Goal: Use online tool/utility: Utilize a website feature to perform a specific function

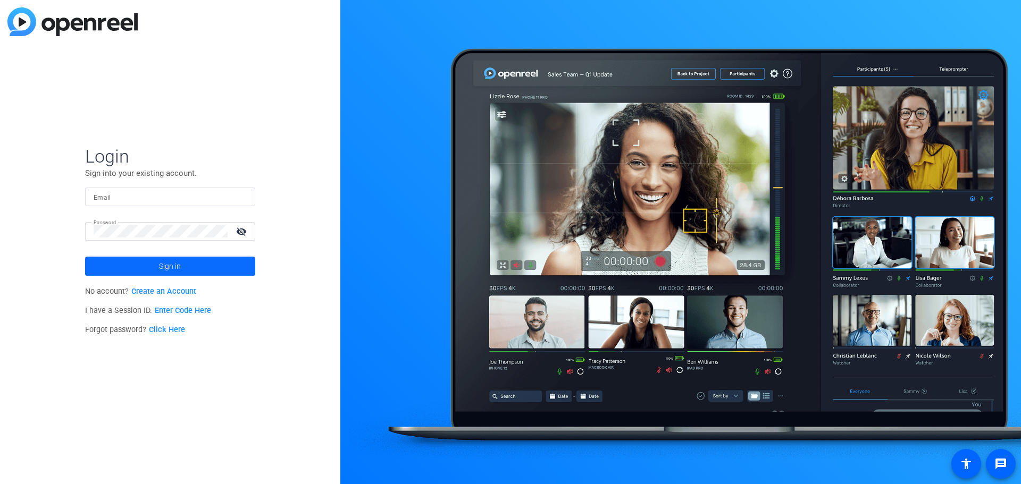
click at [164, 268] on span "Sign in" at bounding box center [170, 266] width 22 height 27
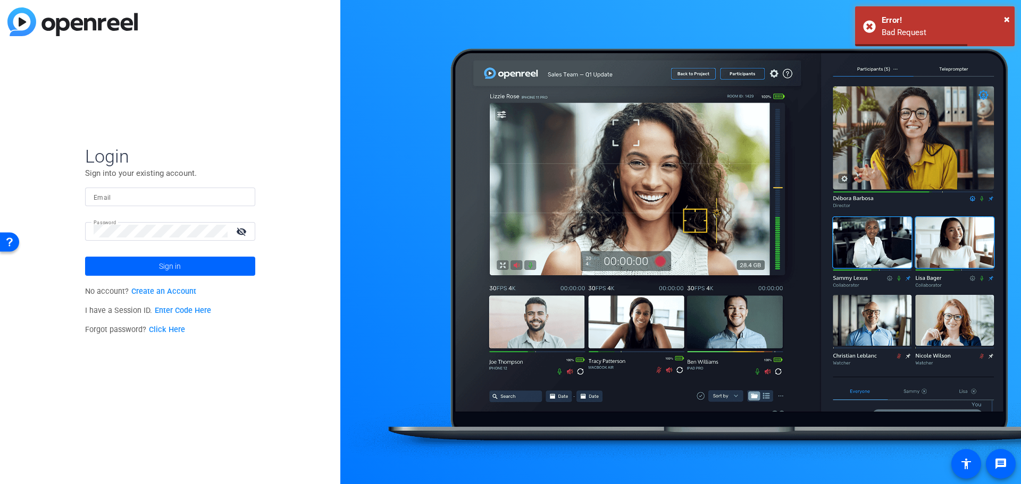
click at [144, 189] on div at bounding box center [170, 197] width 153 height 19
click at [142, 195] on input "Email" at bounding box center [170, 196] width 153 height 13
click at [117, 189] on div at bounding box center [170, 197] width 153 height 19
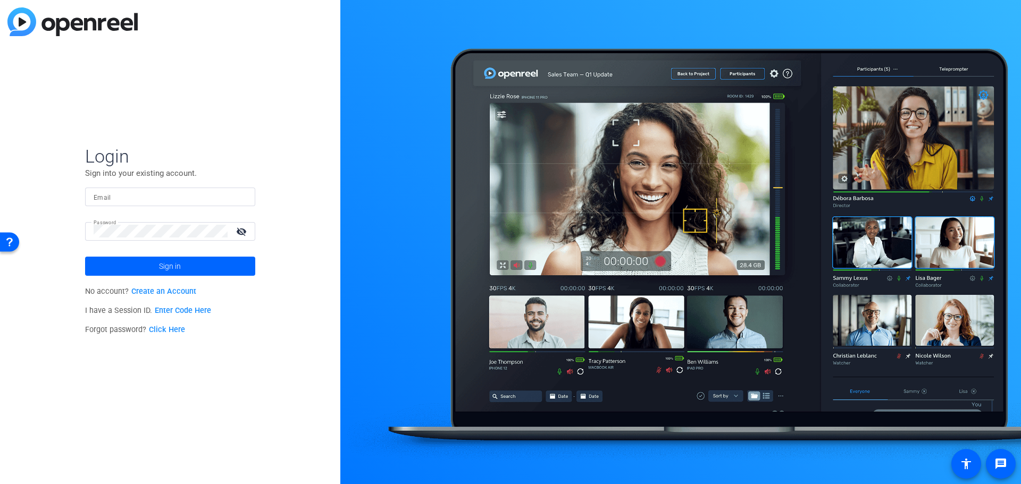
type input "[EMAIL_ADDRESS][PERSON_NAME][DOMAIN_NAME]"
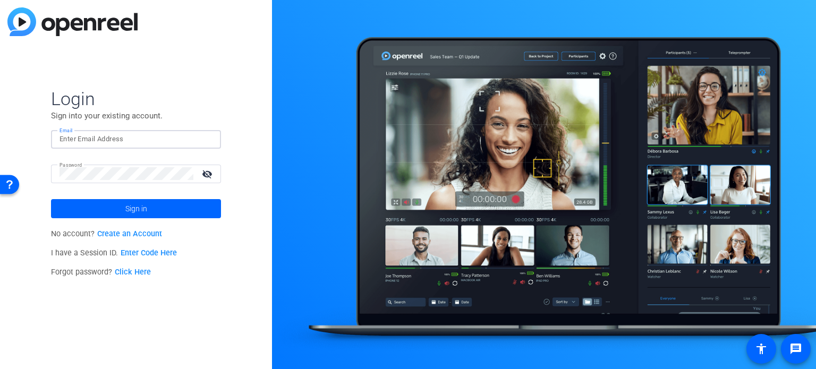
click at [89, 134] on input "Email" at bounding box center [136, 139] width 153 height 13
type input "[EMAIL_ADDRESS][PERSON_NAME][DOMAIN_NAME]"
click at [159, 215] on span at bounding box center [136, 209] width 170 height 26
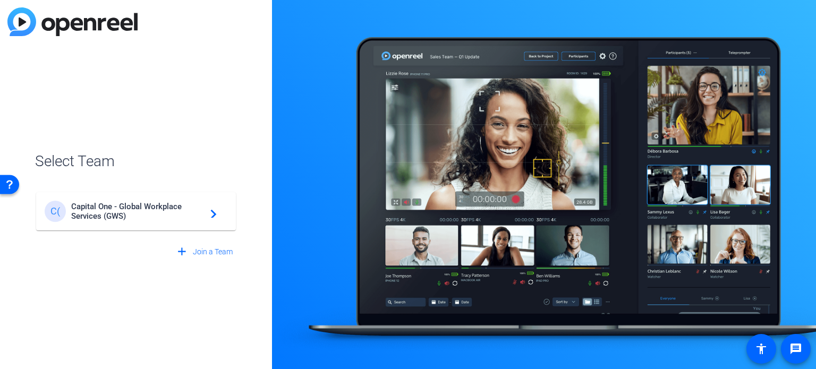
drag, startPoint x: 147, startPoint y: 221, endPoint x: 151, endPoint y: 228, distance: 8.1
click at [147, 221] on span "Capital One - Global Workplace Services (GWS)" at bounding box center [137, 211] width 133 height 19
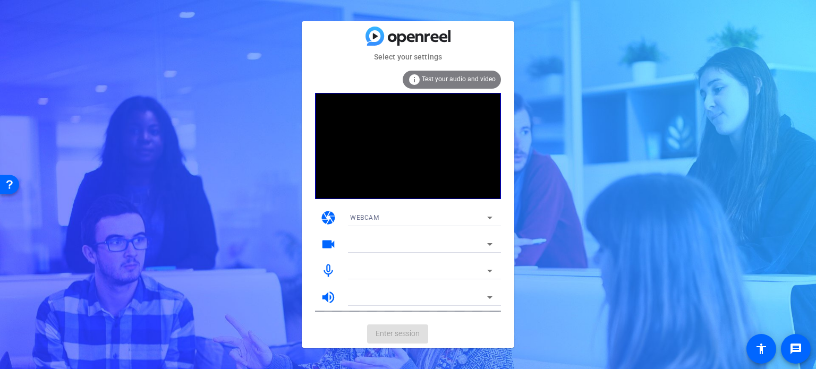
click at [461, 75] on span "Test your audio and video" at bounding box center [459, 78] width 74 height 7
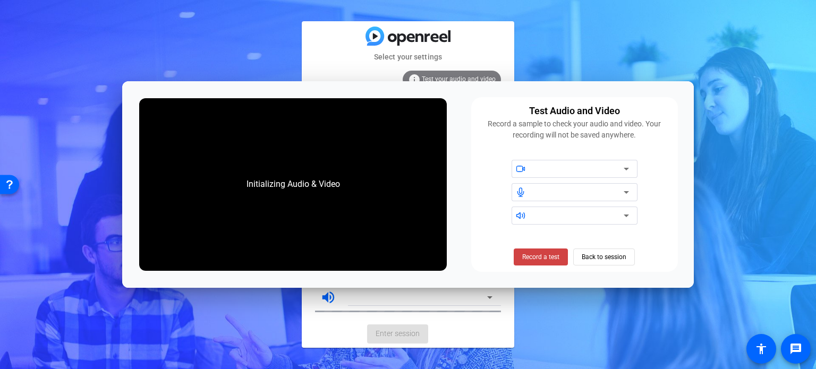
click at [321, 167] on div "Initializing Audio & Video" at bounding box center [293, 184] width 308 height 173
click at [563, 163] on mat-select at bounding box center [582, 169] width 96 height 13
click at [616, 169] on div at bounding box center [579, 169] width 90 height 13
click at [625, 168] on icon at bounding box center [626, 169] width 5 height 3
click at [625, 173] on icon at bounding box center [626, 169] width 13 height 13
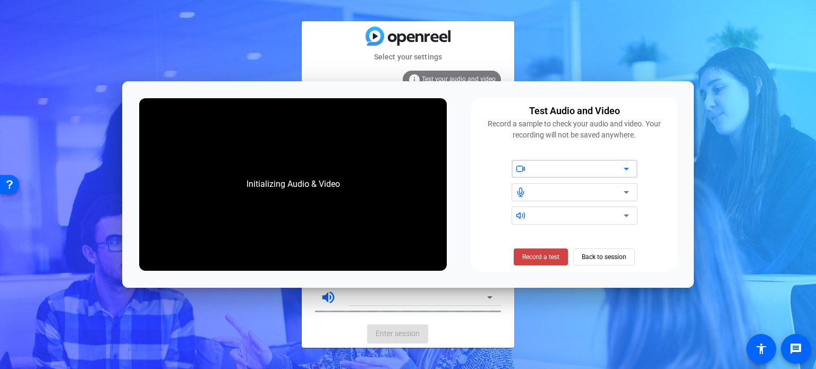
click at [613, 163] on mat-select at bounding box center [582, 169] width 96 height 13
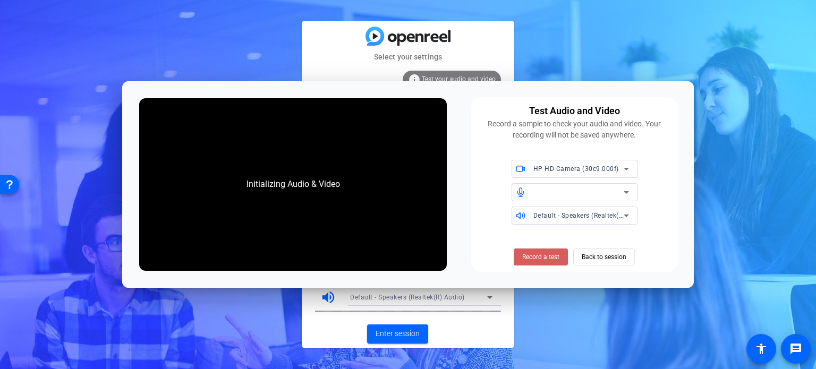
click at [543, 254] on span "Record a test" at bounding box center [541, 257] width 37 height 10
click at [611, 256] on div "Stop Testing (3s) Back to session" at bounding box center [575, 257] width 132 height 17
click at [553, 256] on span "Stop Testing (2s)" at bounding box center [541, 257] width 48 height 10
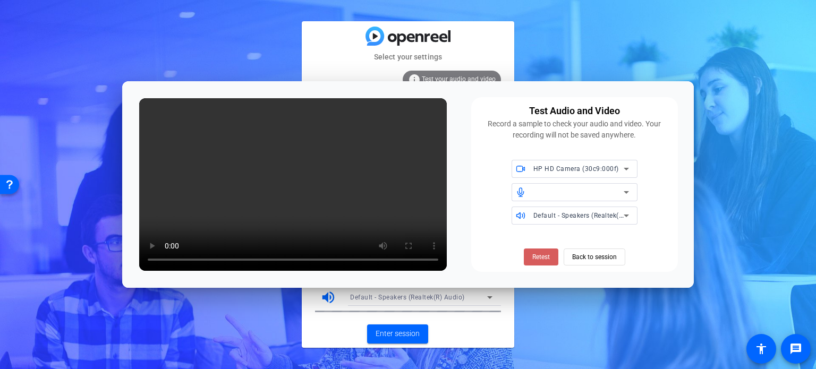
click at [541, 258] on span "Retest" at bounding box center [542, 257] width 18 height 10
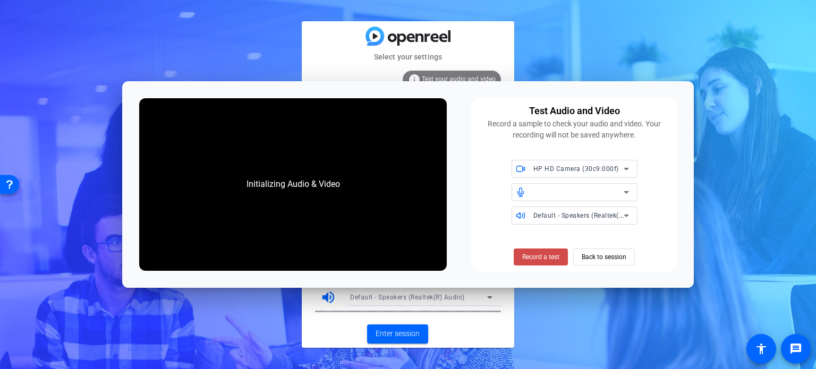
click at [543, 258] on span "Record a test" at bounding box center [541, 257] width 37 height 10
click at [542, 259] on span "Stop Testing (3s)" at bounding box center [541, 257] width 48 height 10
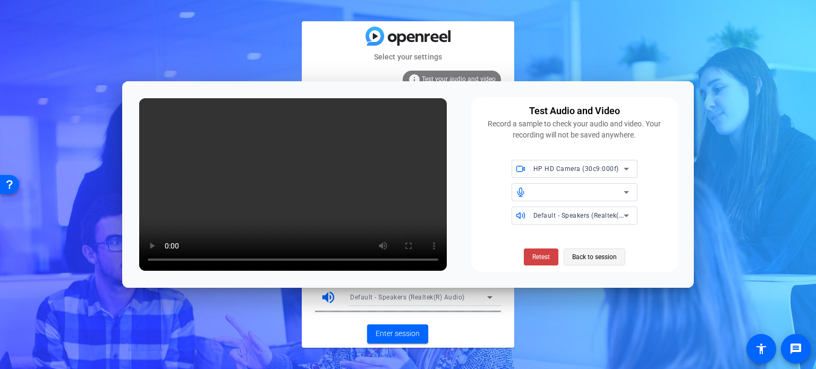
click at [604, 251] on span "Back to session" at bounding box center [594, 257] width 45 height 20
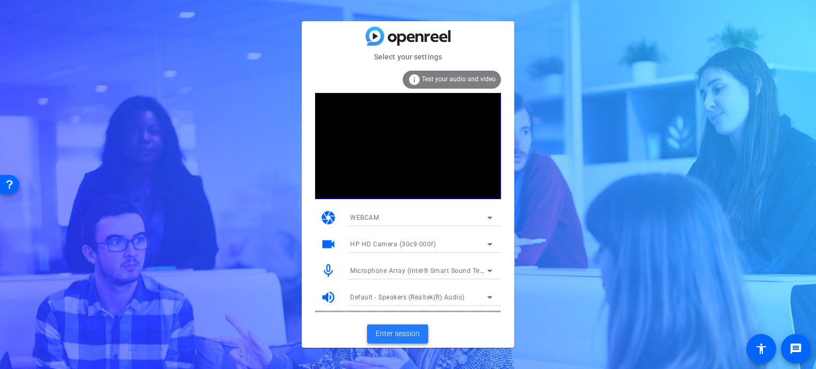
click at [414, 333] on span "Enter session" at bounding box center [398, 333] width 44 height 11
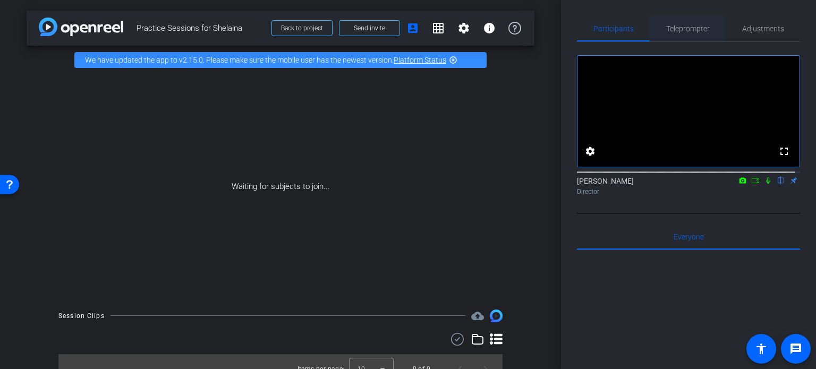
click at [686, 27] on span "Teleprompter" at bounding box center [689, 28] width 44 height 7
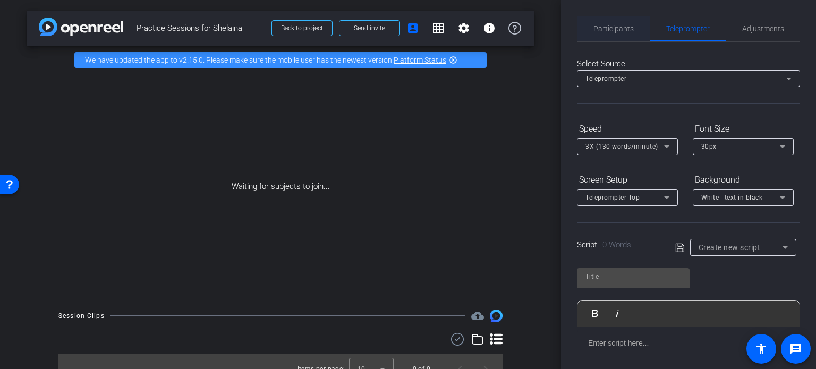
click at [600, 22] on span "Participants" at bounding box center [614, 29] width 40 height 26
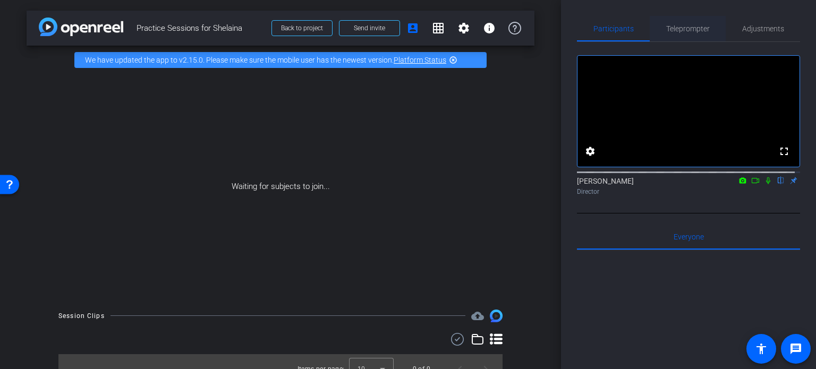
click at [698, 23] on span "Teleprompter" at bounding box center [689, 29] width 44 height 26
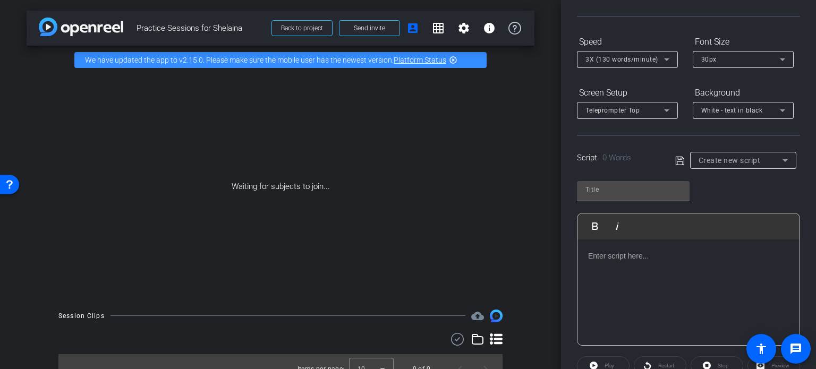
scroll to position [106, 0]
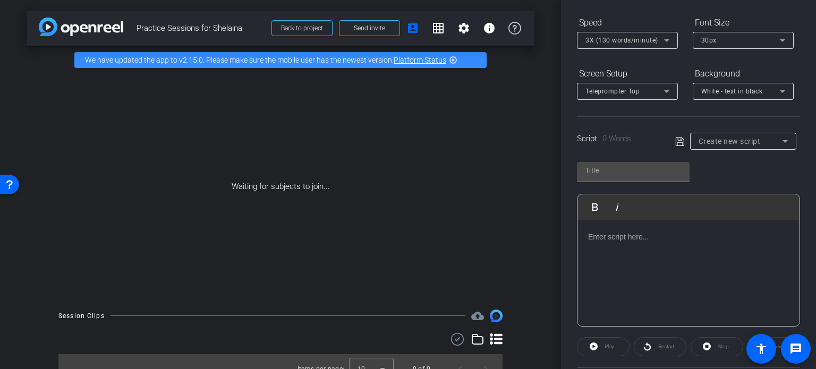
click at [634, 263] on div at bounding box center [689, 274] width 222 height 106
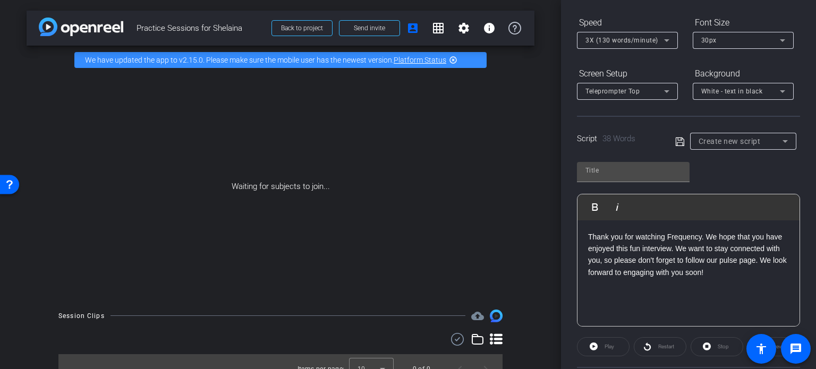
click at [604, 344] on div "Play" at bounding box center [603, 347] width 53 height 19
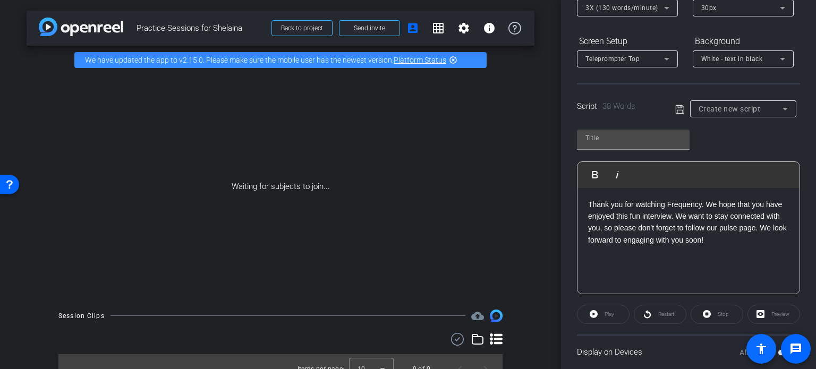
scroll to position [153, 0]
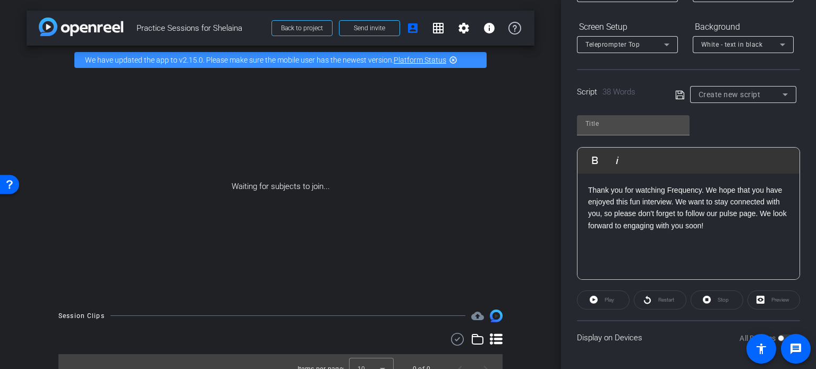
click at [763, 299] on div "Preview" at bounding box center [774, 300] width 53 height 19
click at [768, 301] on div "Preview" at bounding box center [774, 300] width 53 height 19
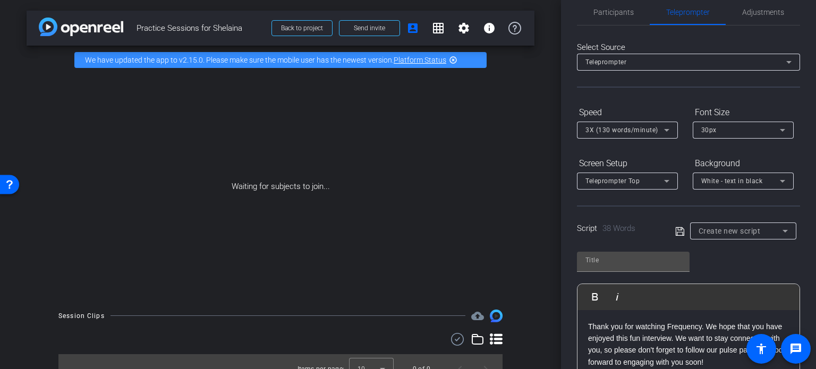
scroll to position [0, 0]
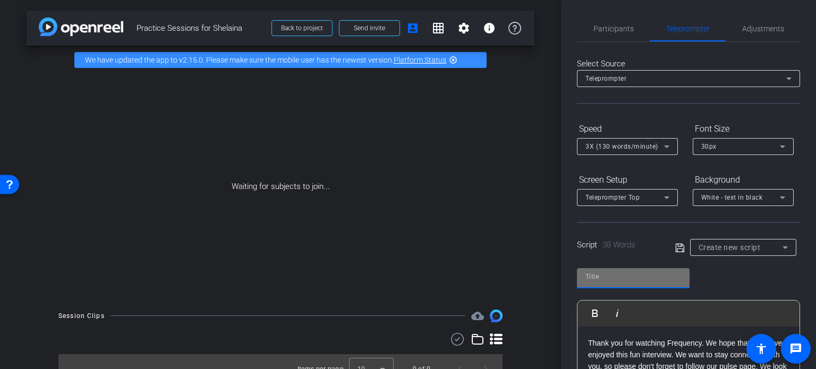
click at [623, 280] on input "text" at bounding box center [634, 277] width 96 height 13
type input "Frequency test"
click at [703, 291] on div "Frequency test Play Play from this location Play Selected Play and display the …" at bounding box center [688, 346] width 223 height 173
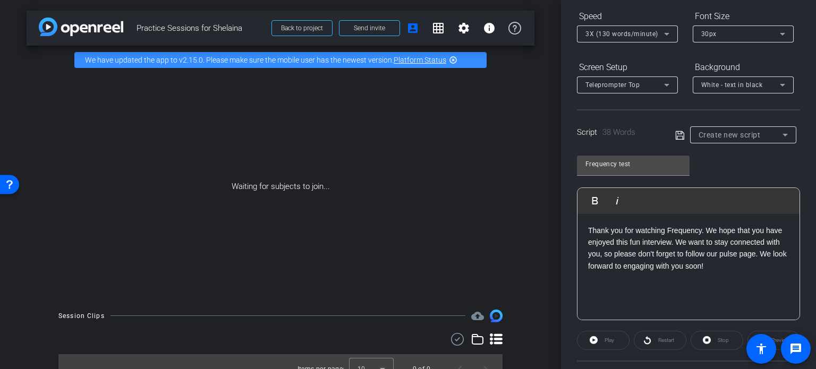
scroll to position [153, 0]
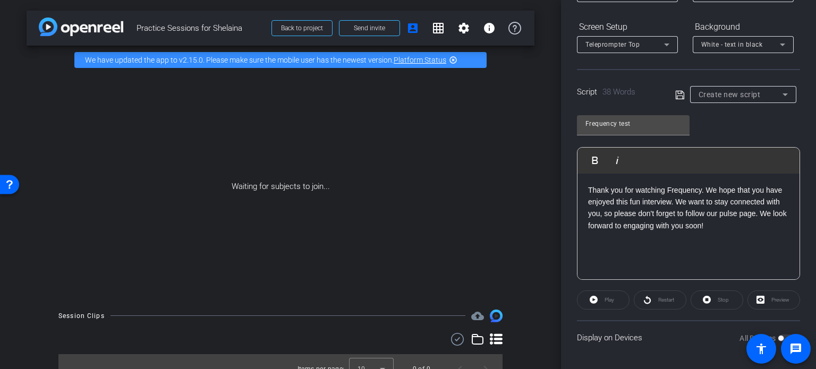
click at [691, 299] on div "Stop" at bounding box center [717, 300] width 53 height 19
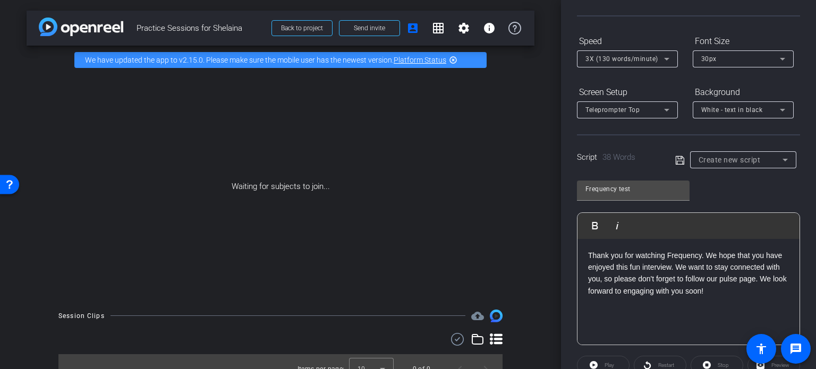
scroll to position [0, 0]
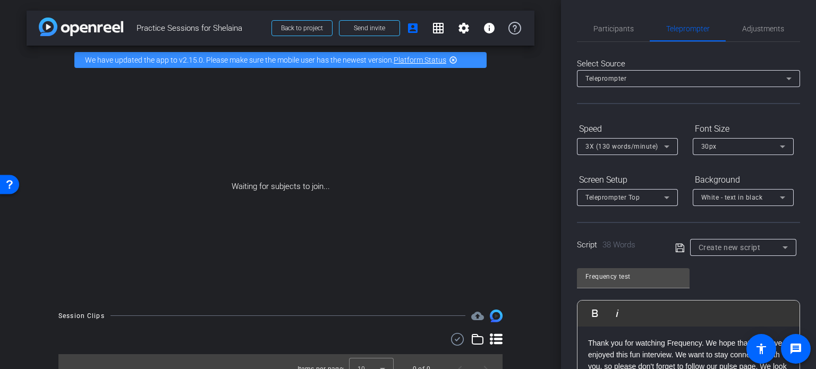
click at [745, 76] on div "Teleprompter" at bounding box center [686, 78] width 201 height 13
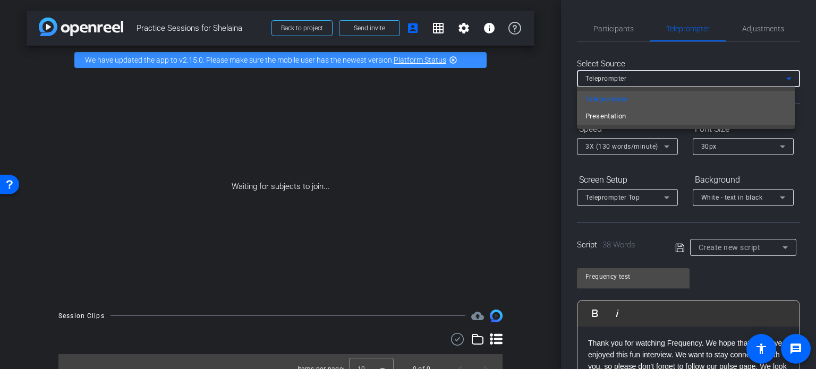
click at [661, 116] on mat-option "Presentation" at bounding box center [686, 116] width 218 height 17
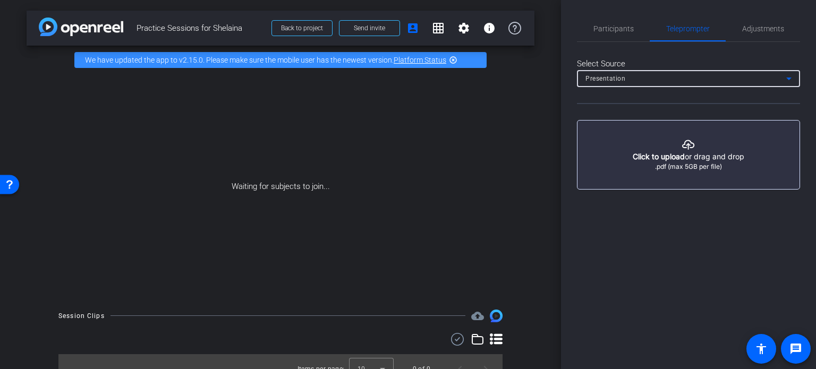
click at [670, 73] on div "Presentation" at bounding box center [686, 78] width 201 height 13
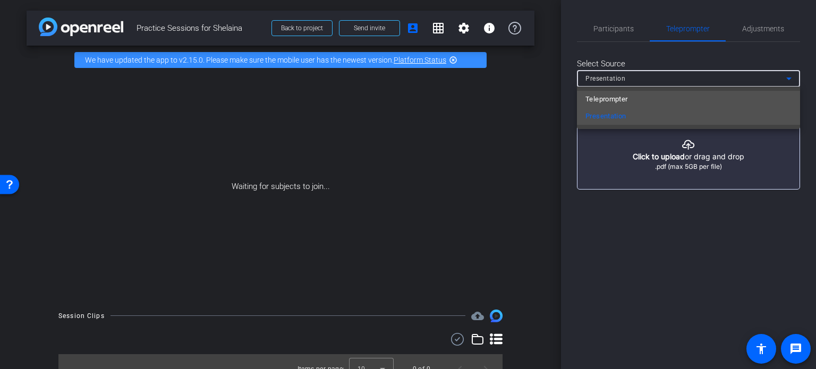
click at [635, 99] on mat-option "Teleprompter" at bounding box center [688, 99] width 223 height 17
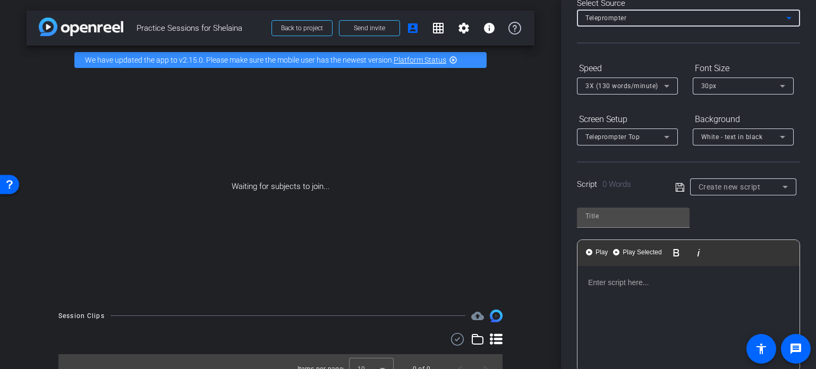
scroll to position [153, 0]
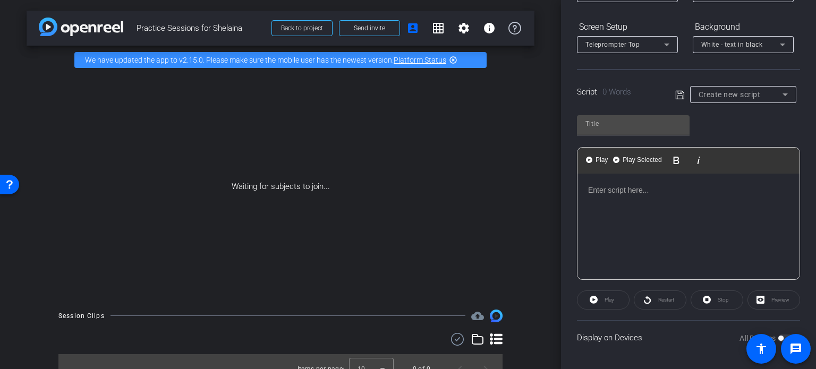
click at [637, 342] on div "Display on Devices All Devices" at bounding box center [688, 338] width 223 height 35
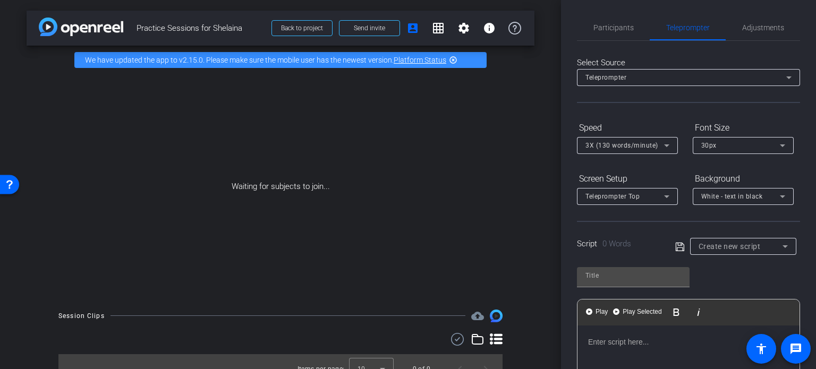
scroll to position [0, 0]
click at [619, 34] on span "Participants" at bounding box center [614, 29] width 40 height 26
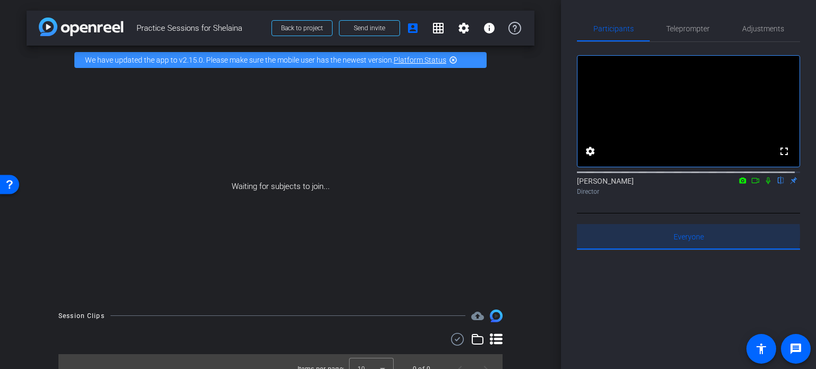
drag, startPoint x: 688, startPoint y: 246, endPoint x: 693, endPoint y: 248, distance: 5.5
click at [689, 241] on span "Everyone 0" at bounding box center [689, 236] width 30 height 7
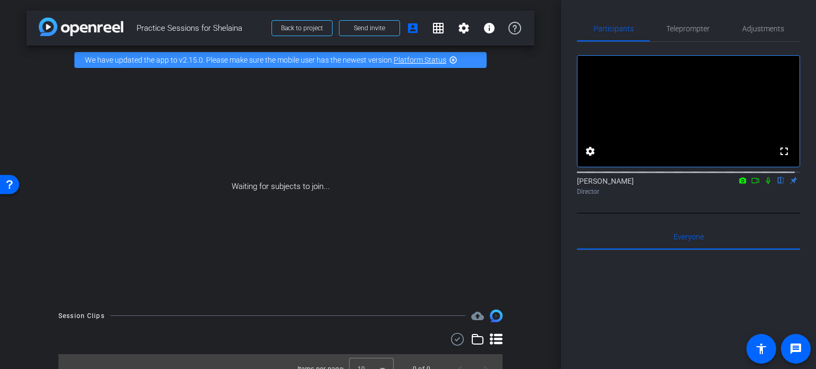
scroll to position [14, 0]
